Goal: Task Accomplishment & Management: Use online tool/utility

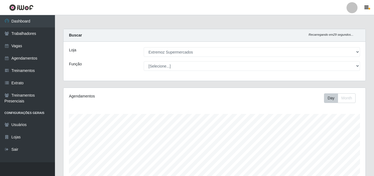
select select "519"
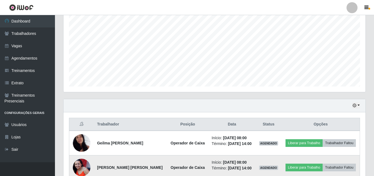
scroll to position [164, 0]
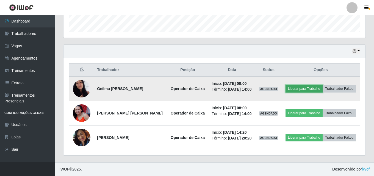
click at [298, 91] on button "Liberar para Trabalho" at bounding box center [303, 89] width 37 height 8
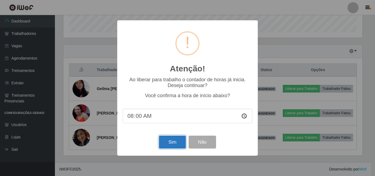
click at [174, 146] on button "Sim" at bounding box center [172, 142] width 27 height 13
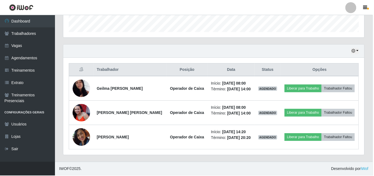
scroll to position [91, 0]
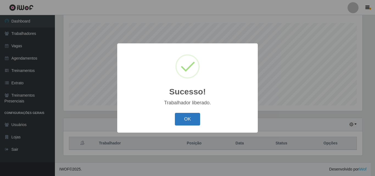
click at [188, 119] on button "OK" at bounding box center [188, 119] width 26 height 13
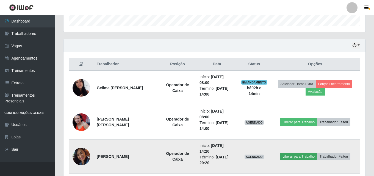
scroll to position [177, 0]
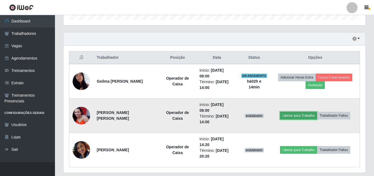
click at [298, 112] on button "Liberar para Trabalho" at bounding box center [298, 116] width 37 height 8
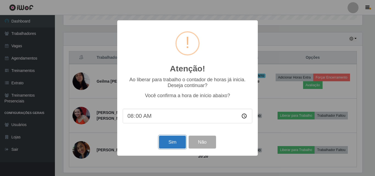
click at [166, 144] on button "Sim" at bounding box center [172, 142] width 27 height 13
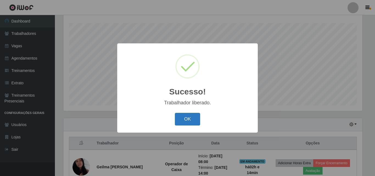
click at [186, 123] on button "OK" at bounding box center [188, 119] width 26 height 13
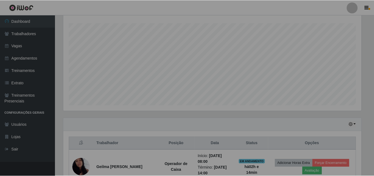
scroll to position [114, 302]
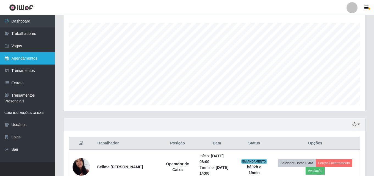
click at [44, 58] on link "Agendamentos" at bounding box center [27, 58] width 55 height 12
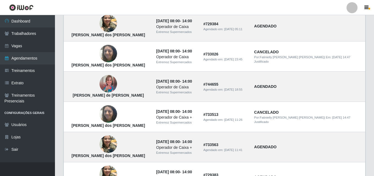
scroll to position [397, 0]
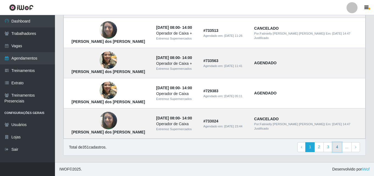
click at [338, 148] on link "4" at bounding box center [336, 147] width 9 height 10
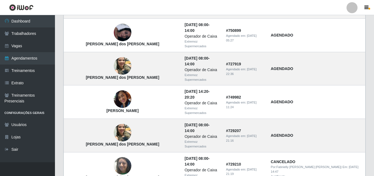
scroll to position [397, 0]
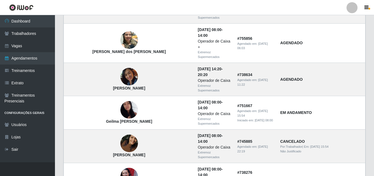
scroll to position [397, 0]
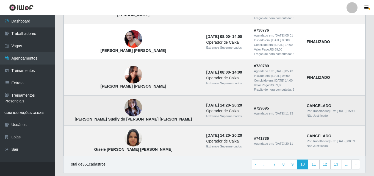
scroll to position [447, 0]
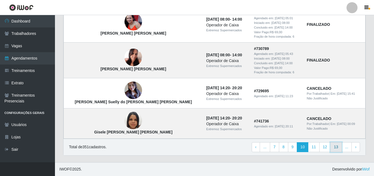
click at [336, 148] on link "13" at bounding box center [336, 147] width 12 height 10
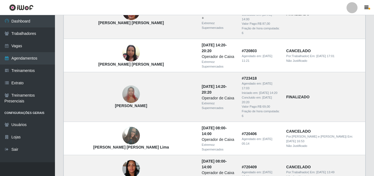
scroll to position [436, 0]
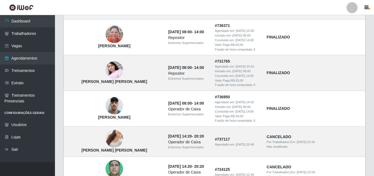
scroll to position [436, 0]
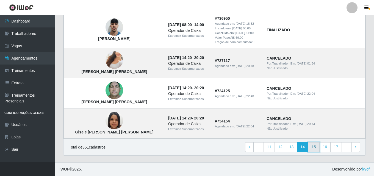
click at [311, 147] on link "15" at bounding box center [314, 147] width 12 height 10
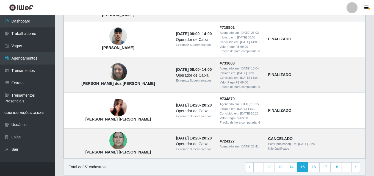
scroll to position [452, 0]
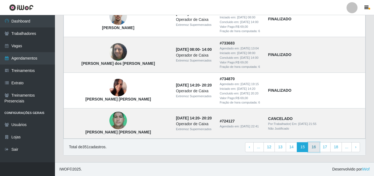
click at [314, 148] on link "16" at bounding box center [314, 147] width 12 height 10
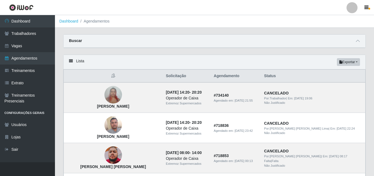
click at [158, 59] on div "Lista Exportar PDF Excel" at bounding box center [214, 62] width 302 height 15
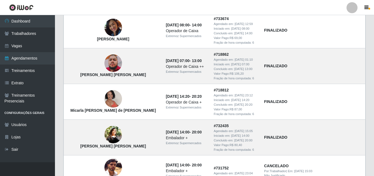
scroll to position [275, 0]
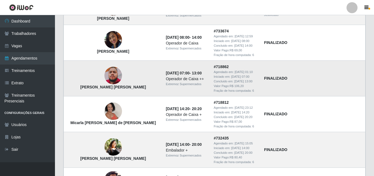
click at [193, 70] on td "[DATE] 07:00 - 13:00 Operador de Caixa ++ Extremoz Supermercados" at bounding box center [186, 79] width 48 height 36
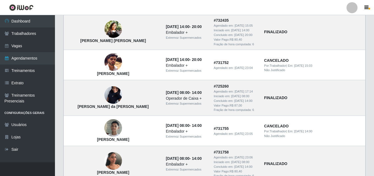
scroll to position [436, 0]
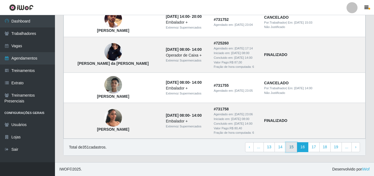
click at [295, 146] on link "15" at bounding box center [292, 147] width 12 height 10
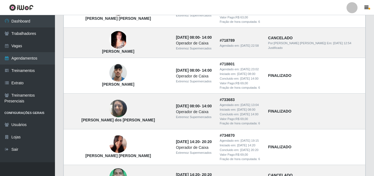
scroll to position [452, 0]
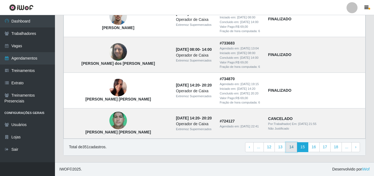
click at [293, 146] on link "14" at bounding box center [292, 147] width 12 height 10
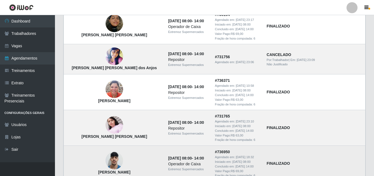
scroll to position [436, 0]
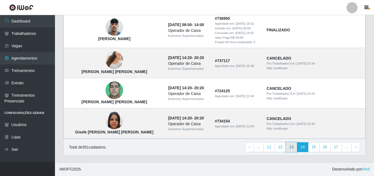
click at [293, 149] on link "13" at bounding box center [292, 147] width 12 height 10
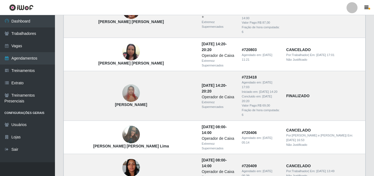
scroll to position [436, 0]
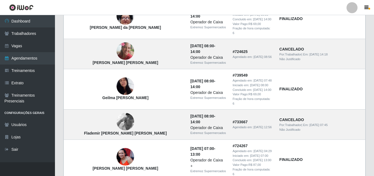
scroll to position [425, 0]
